Goal: Task Accomplishment & Management: Manage account settings

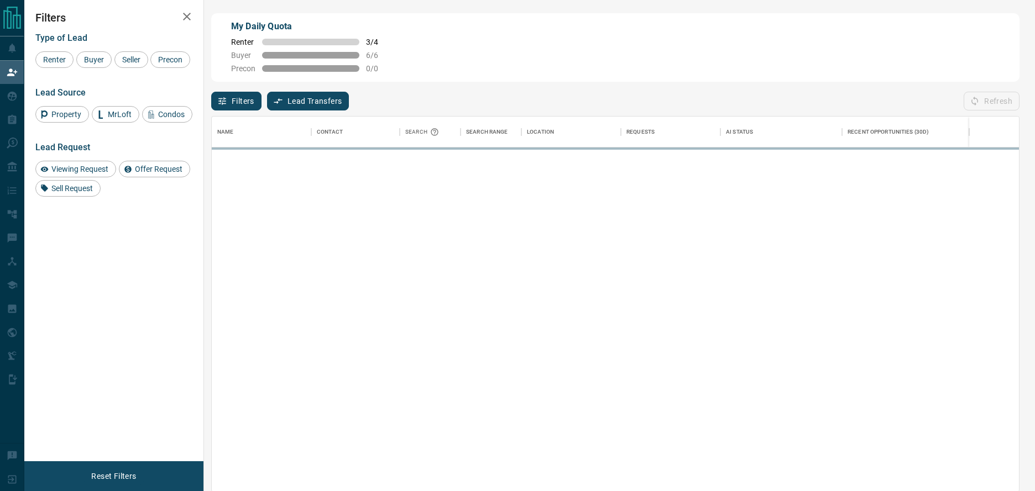
scroll to position [367, 799]
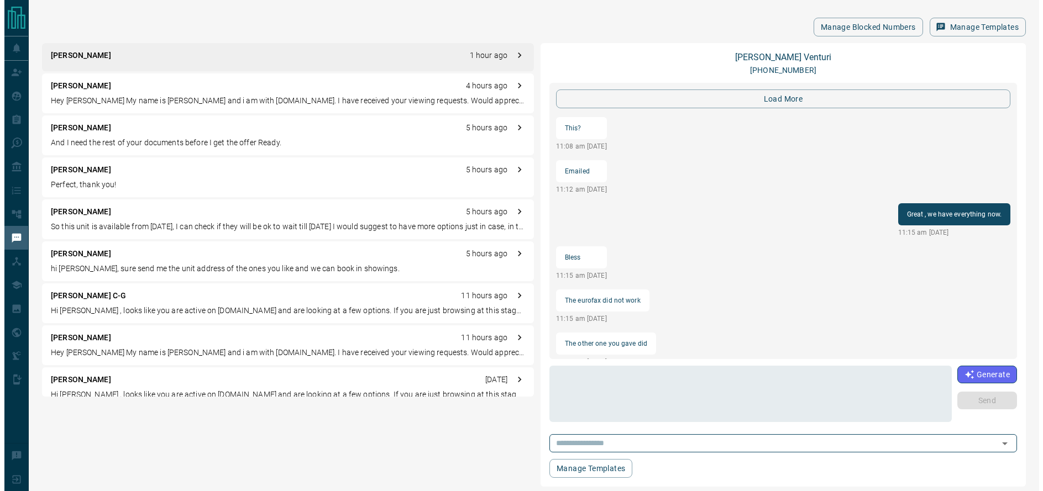
scroll to position [1049, 0]
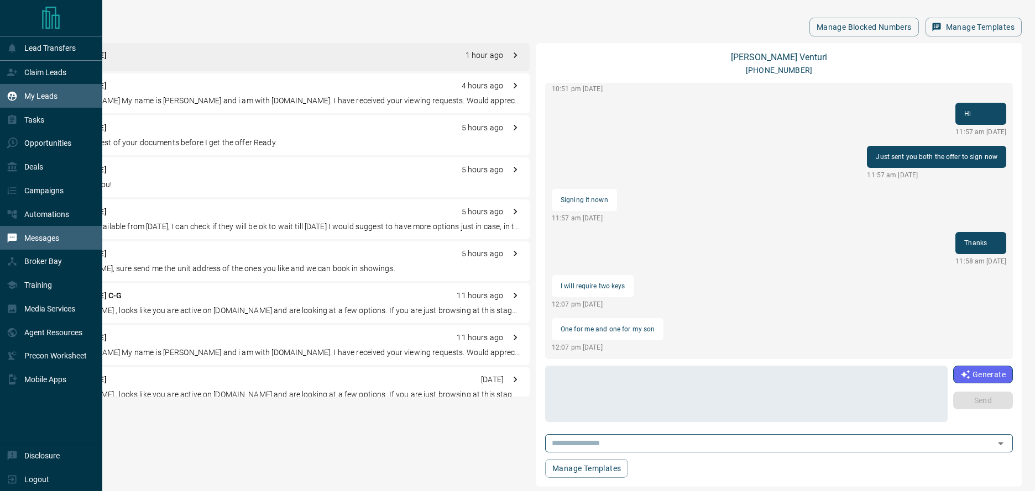
click at [45, 107] on div "My Leads" at bounding box center [51, 96] width 102 height 24
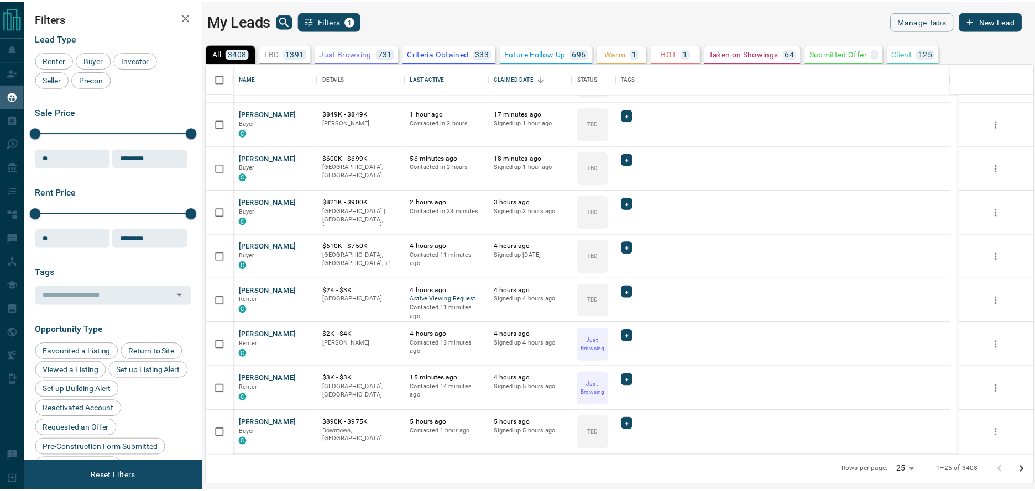
scroll to position [39, 0]
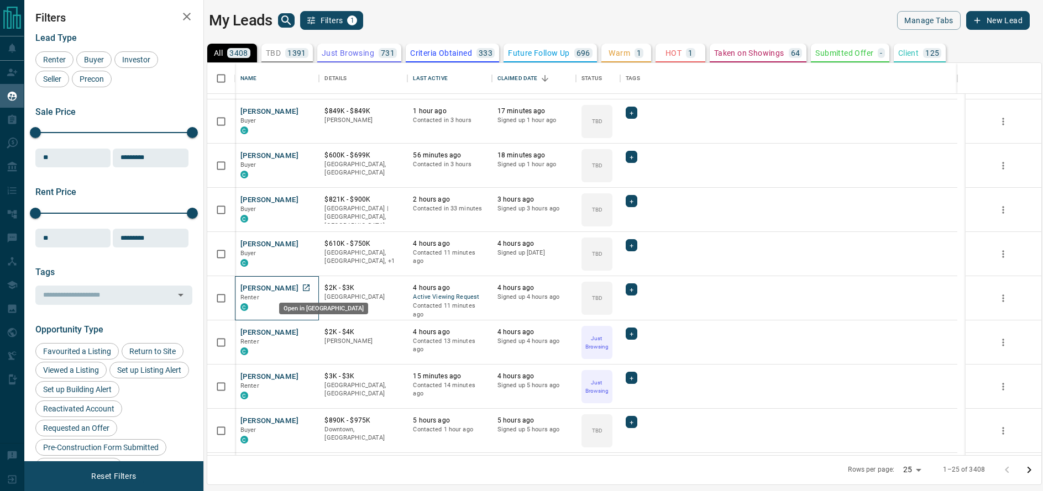
click at [310, 287] on icon "Open in New Tab" at bounding box center [306, 288] width 9 height 9
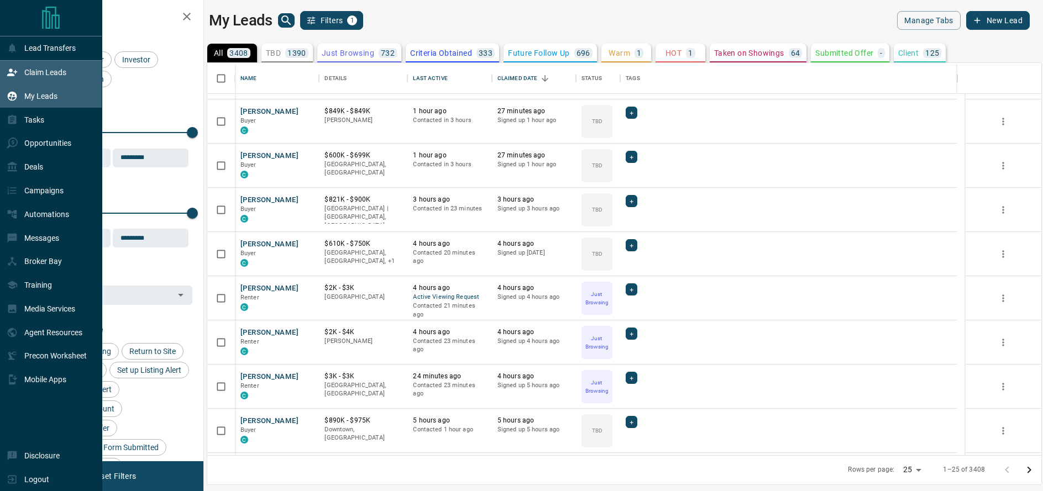
click at [20, 72] on div "Claim Leads" at bounding box center [37, 73] width 60 height 18
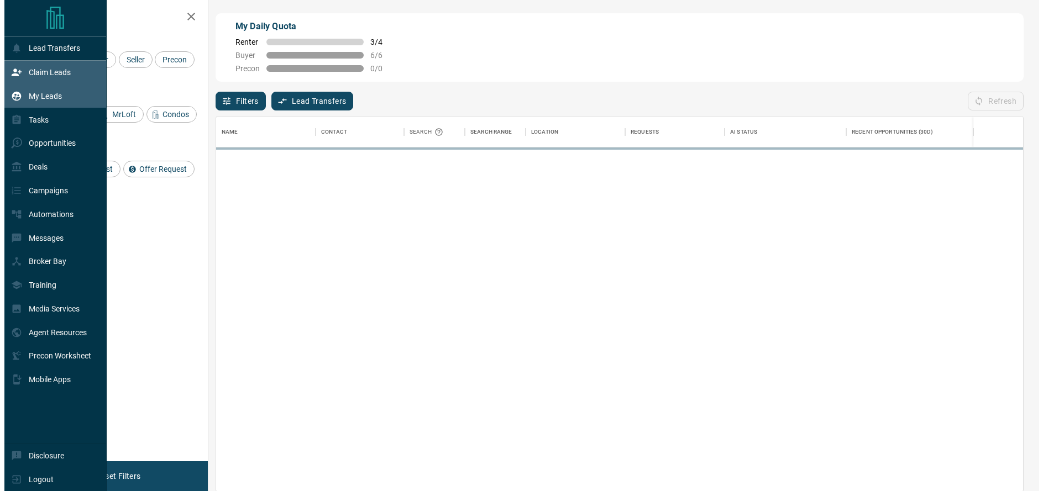
scroll to position [367, 799]
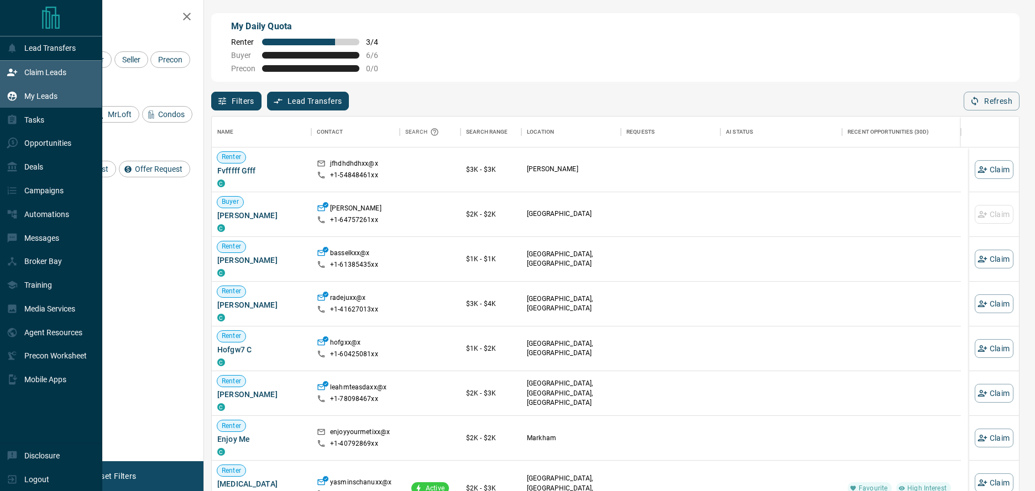
click at [31, 98] on p "My Leads" at bounding box center [40, 96] width 33 height 9
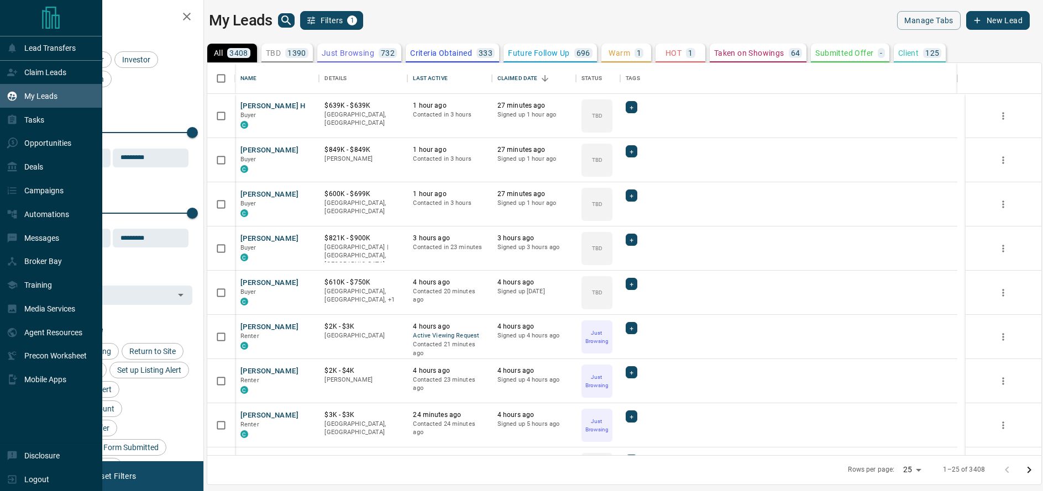
scroll to position [384, 826]
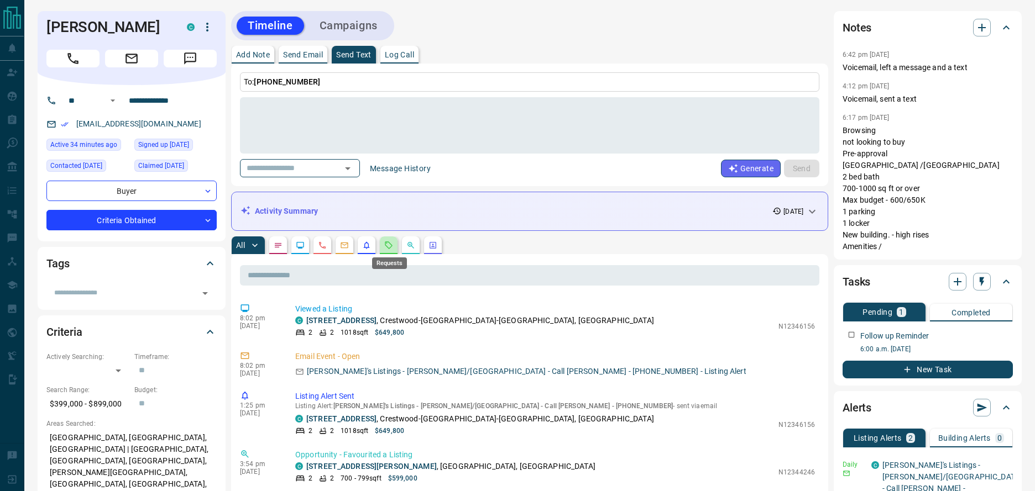
click at [385, 248] on icon "Requests" at bounding box center [388, 245] width 9 height 9
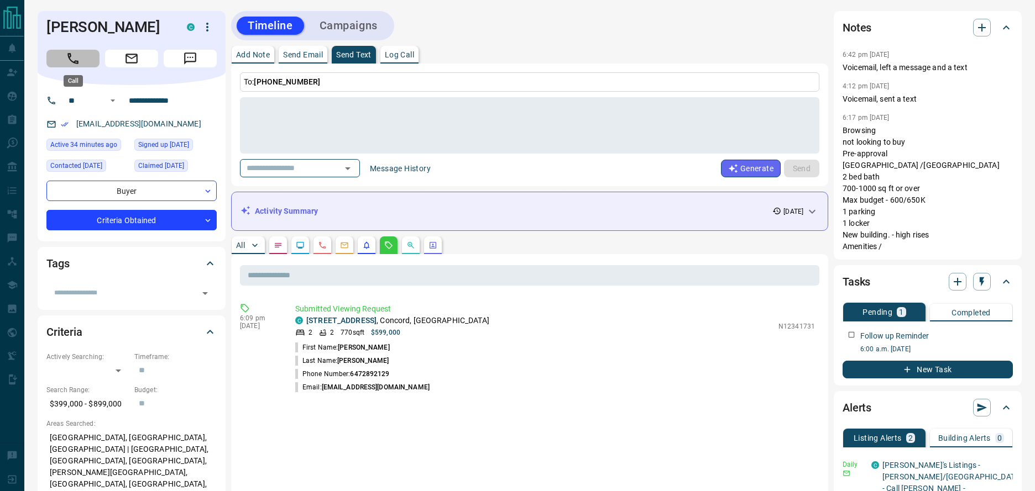
click at [76, 56] on icon "Call" at bounding box center [73, 58] width 14 height 14
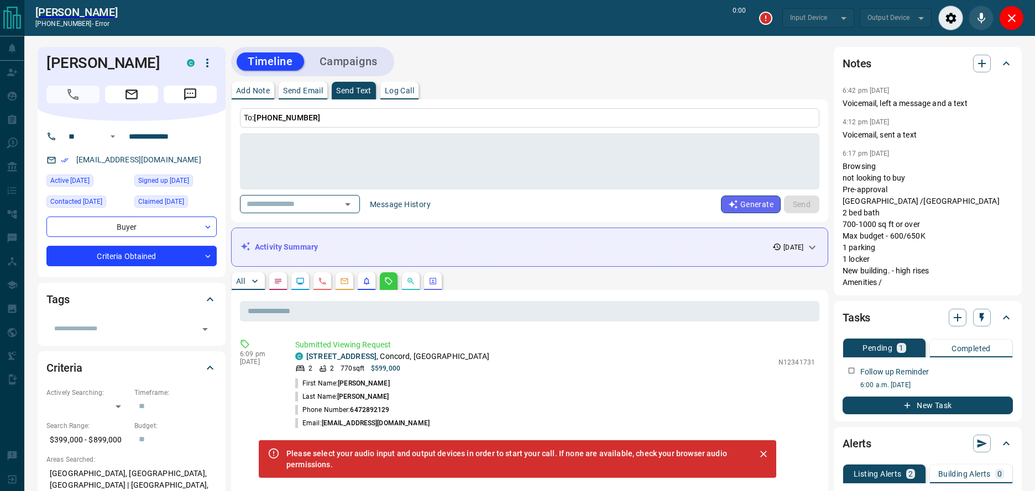
click at [767, 455] on icon "Close" at bounding box center [763, 454] width 11 height 11
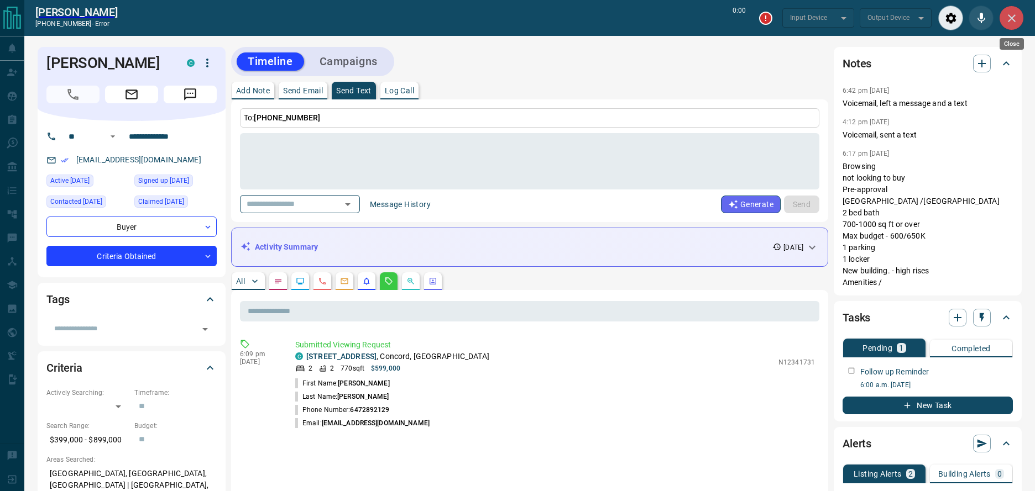
click at [1009, 27] on button "Close" at bounding box center [1011, 18] width 25 height 25
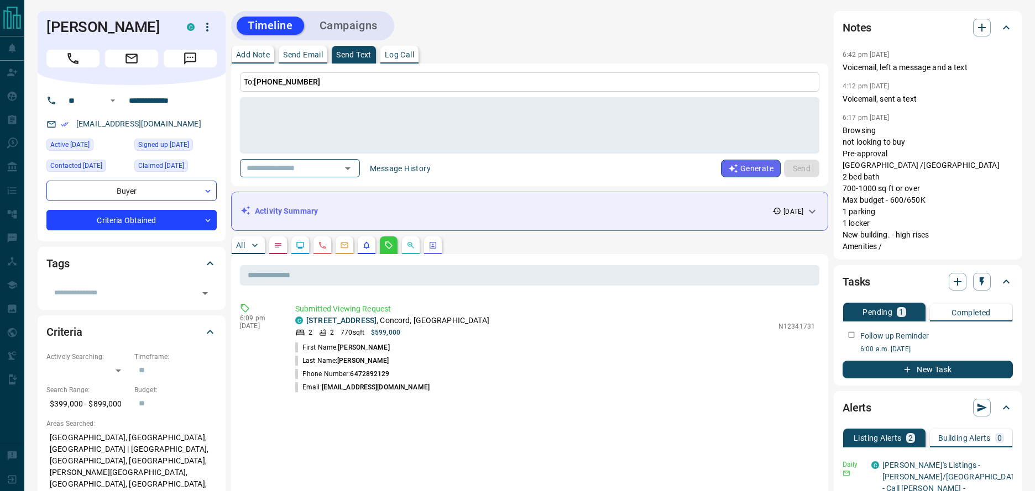
click at [1009, 27] on icon at bounding box center [1006, 27] width 13 height 13
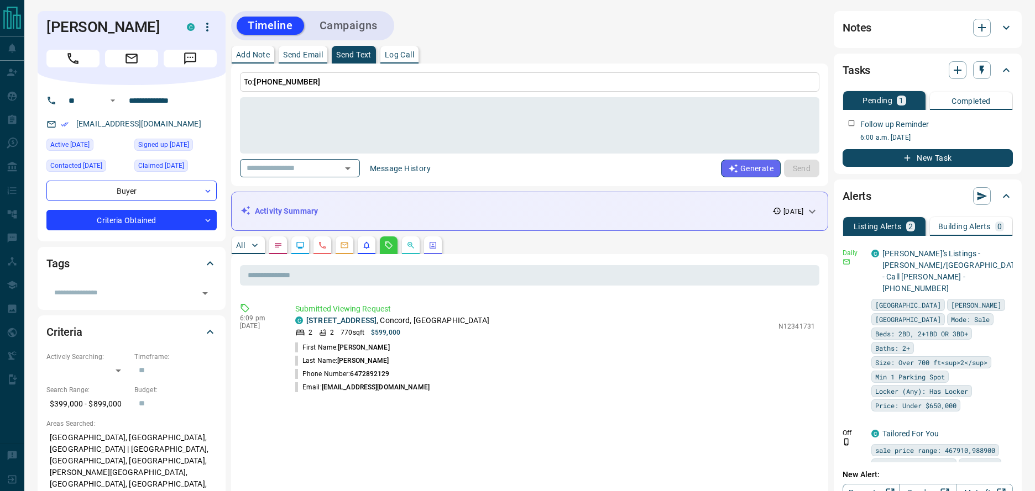
click at [817, 30] on div "Timeline Campaigns" at bounding box center [529, 25] width 597 height 29
click at [73, 58] on icon "Call" at bounding box center [73, 58] width 14 height 14
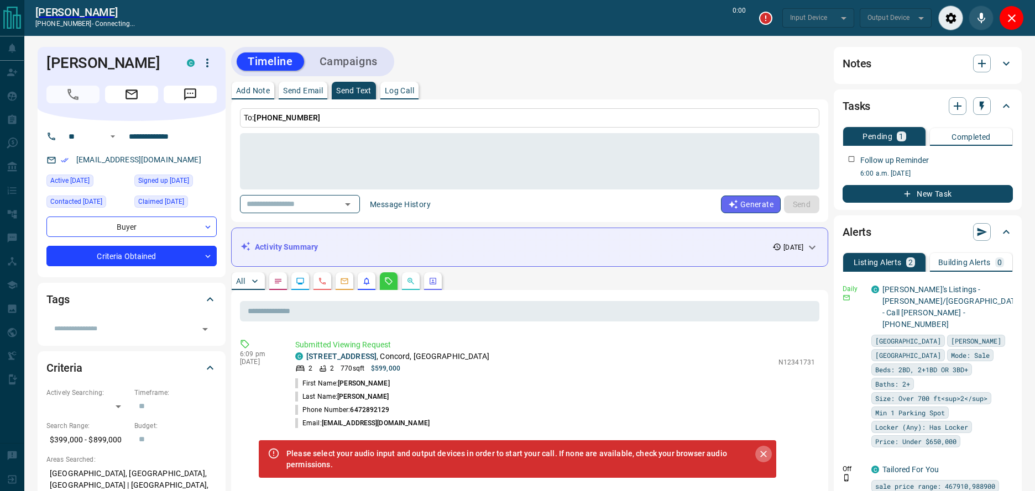
click at [761, 457] on icon "Close" at bounding box center [763, 454] width 7 height 7
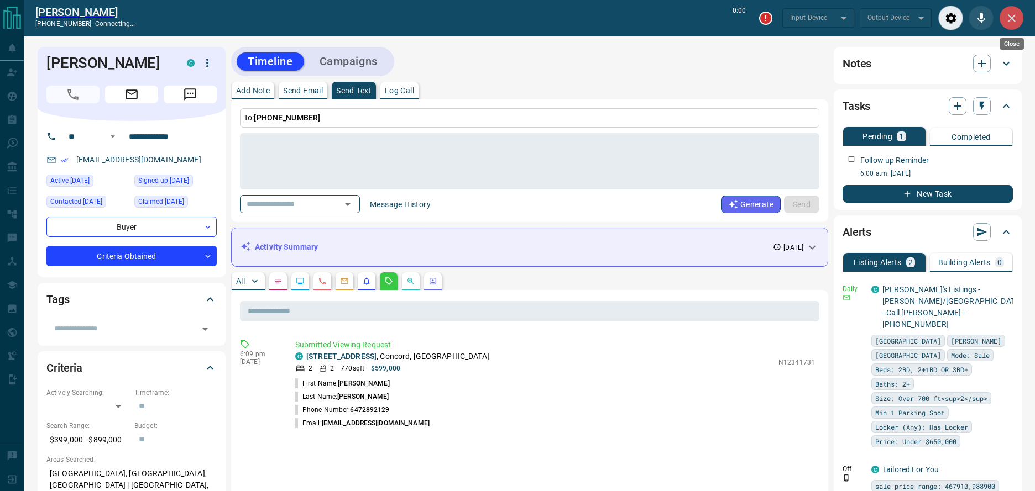
click at [1014, 23] on icon "Close" at bounding box center [1011, 18] width 13 height 13
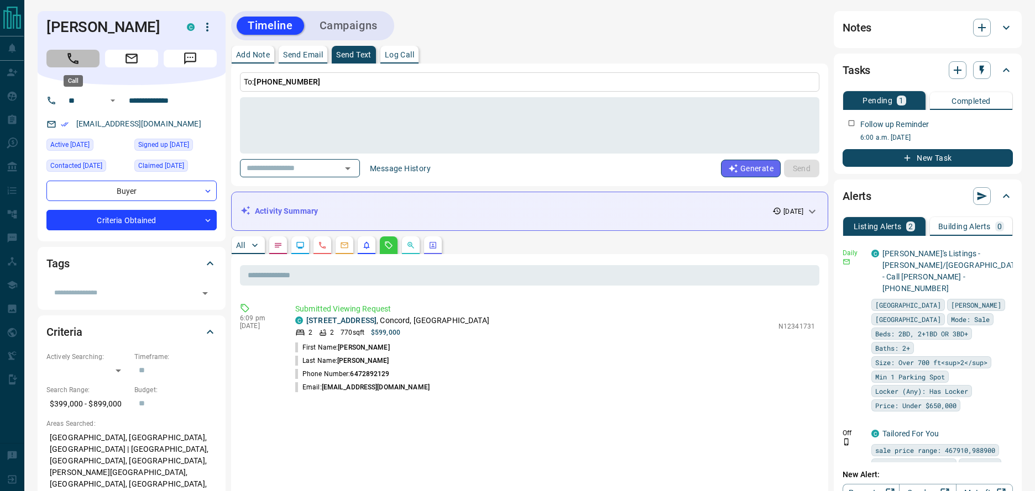
click at [76, 61] on icon "Call" at bounding box center [72, 58] width 11 height 11
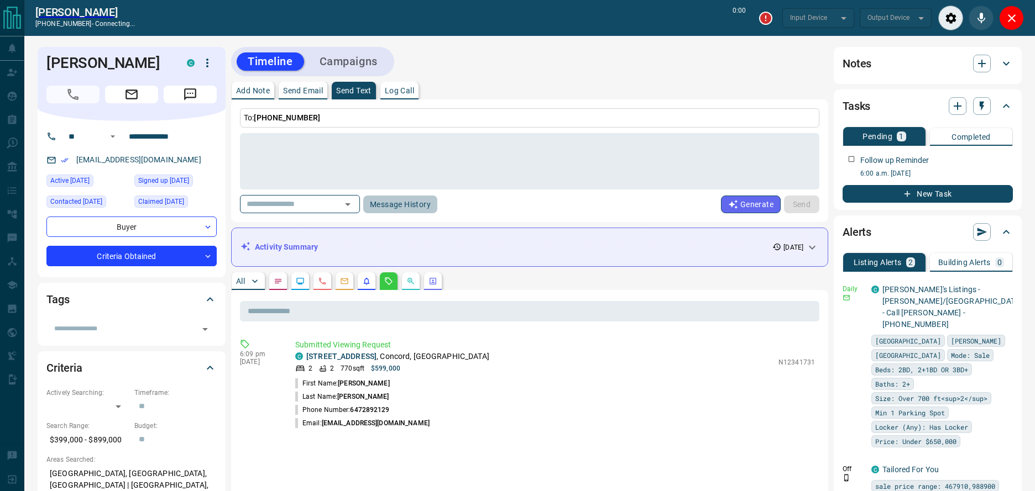
click at [436, 205] on button "Message History" at bounding box center [400, 205] width 74 height 18
click at [1011, 22] on icon "Close" at bounding box center [1011, 18] width 13 height 13
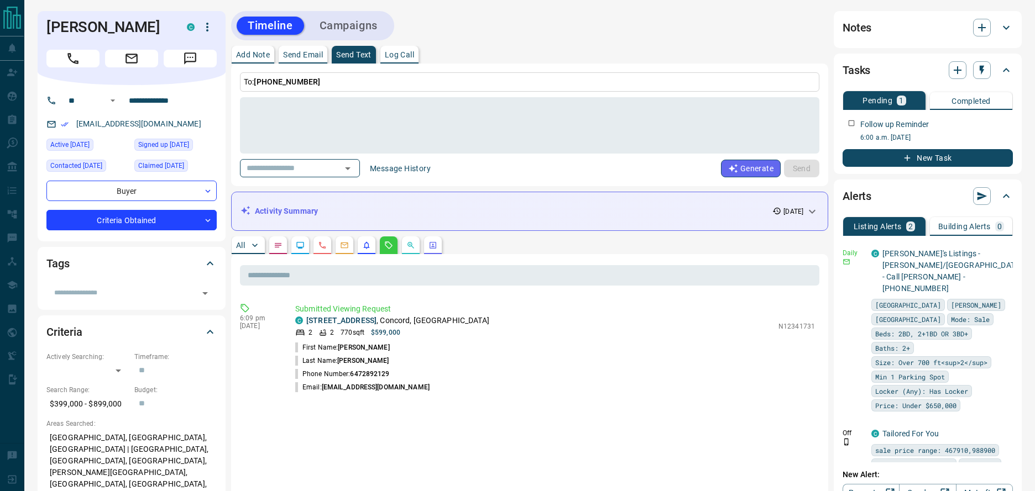
click at [1011, 24] on icon at bounding box center [1006, 27] width 13 height 13
